Goal: Task Accomplishment & Management: Manage account settings

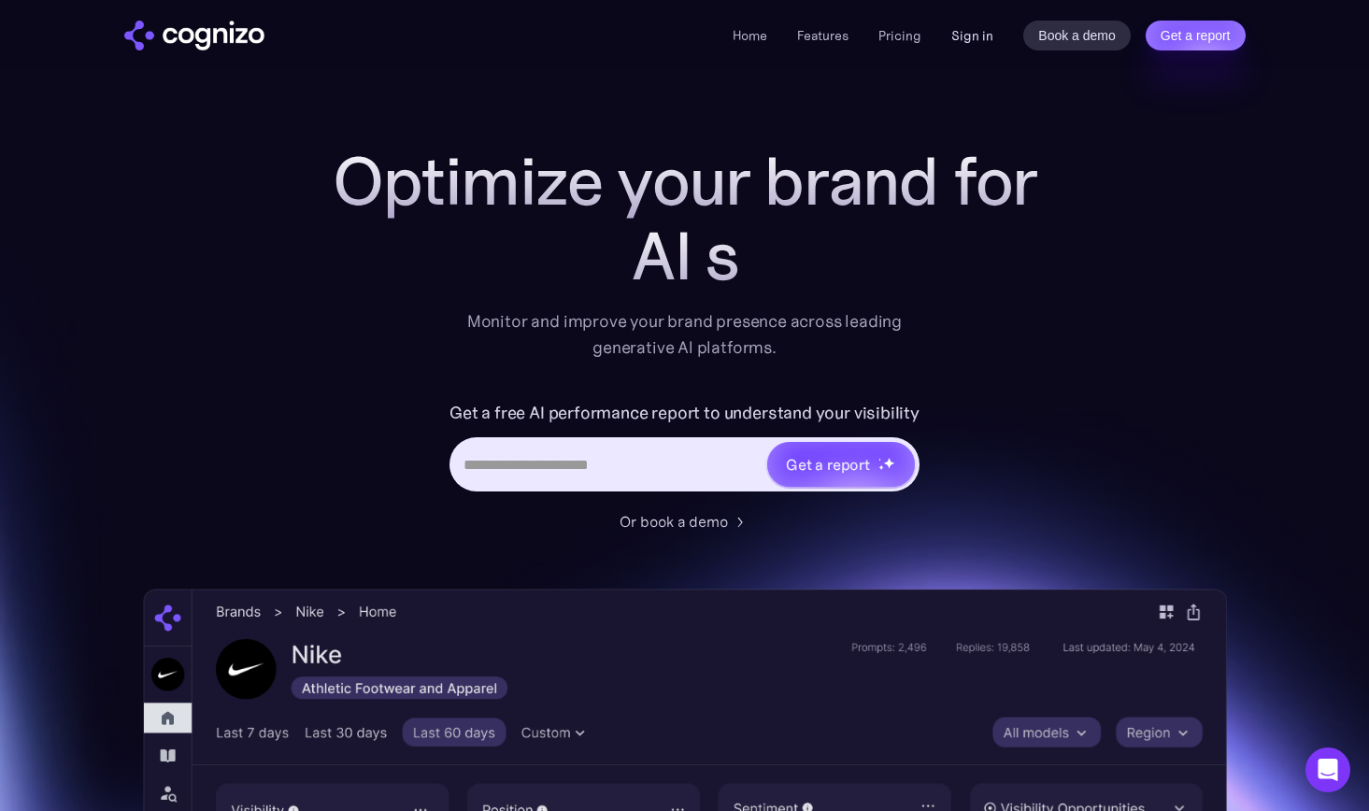
click at [983, 29] on link "Sign in" at bounding box center [972, 35] width 42 height 22
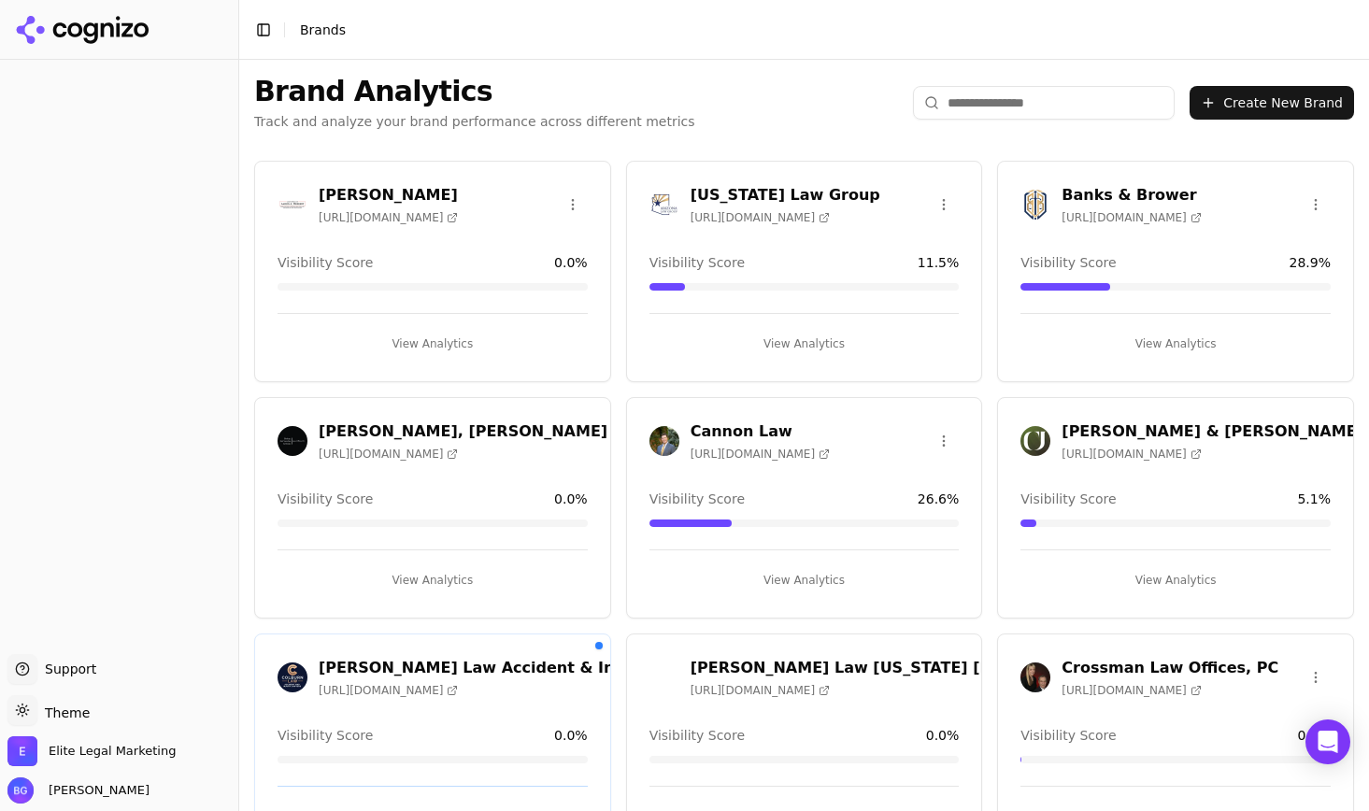
click at [392, 428] on h3 "[PERSON_NAME], [PERSON_NAME] & [PERSON_NAME] Law Office" at bounding box center [591, 431] width 544 height 22
click at [591, 412] on div "[PERSON_NAME], [PERSON_NAME] & [PERSON_NAME] Law Office [URL][DOMAIN_NAME] Visi…" at bounding box center [432, 507] width 357 height 221
click at [584, 427] on h3 "[PERSON_NAME], [PERSON_NAME] & [PERSON_NAME] Law Office" at bounding box center [591, 431] width 544 height 22
click at [1277, 106] on button "Create New Brand" at bounding box center [1272, 103] width 164 height 34
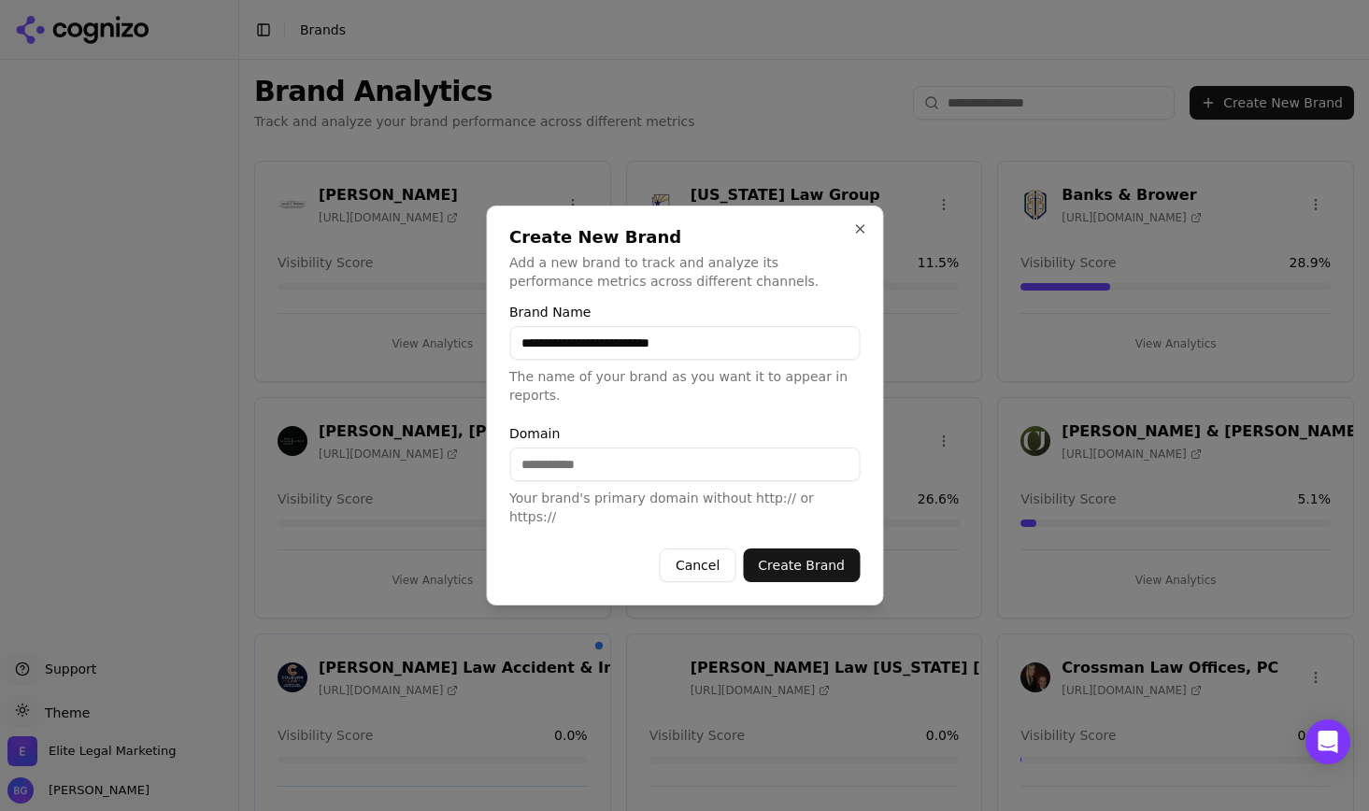
type input "**********"
click at [860, 236] on button "Close" at bounding box center [859, 228] width 15 height 15
